Goal: Task Accomplishment & Management: Manage account settings

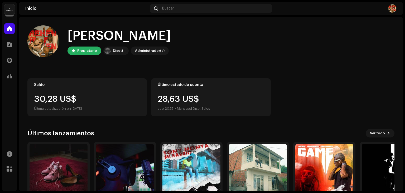
click at [391, 5] on img at bounding box center [392, 8] width 8 height 8
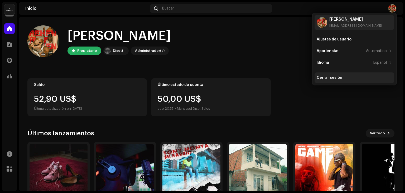
click at [328, 73] on div "Cerrar sesión" at bounding box center [355, 77] width 80 height 11
